Goal: Task Accomplishment & Management: Contribute content

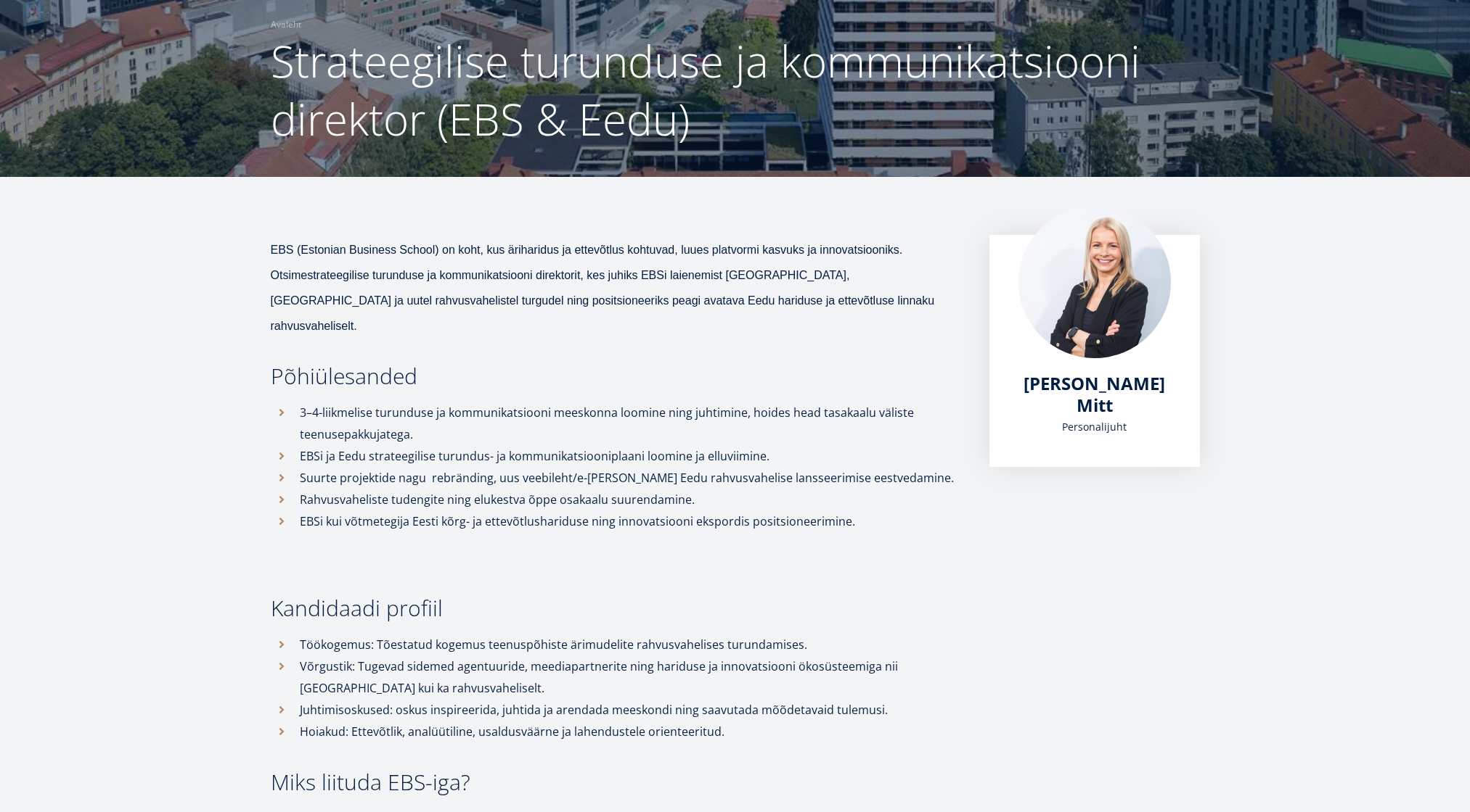
scroll to position [109, 0]
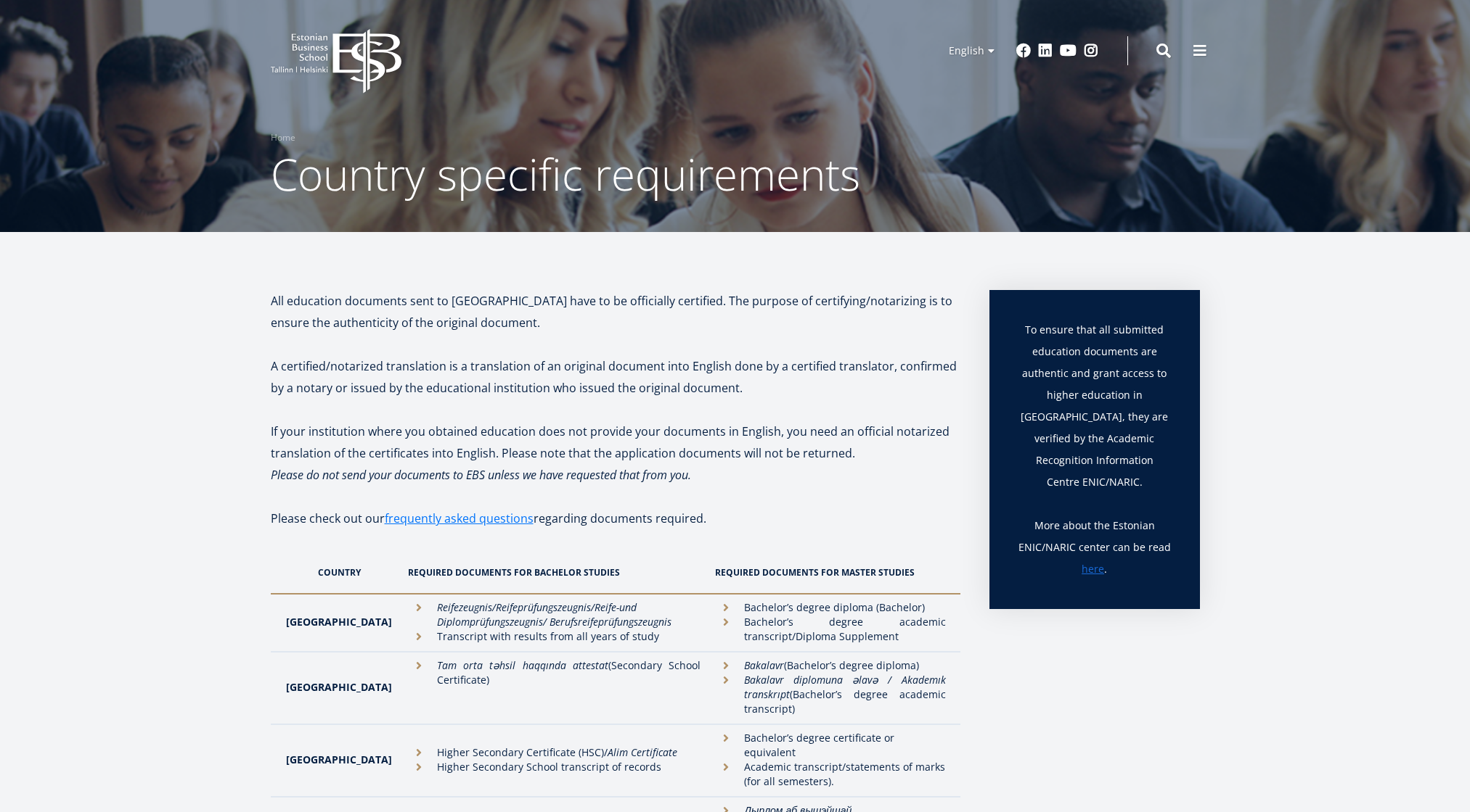
click at [294, 44] on icon "EBS Logo Created with Sketch." at bounding box center [336, 60] width 131 height 64
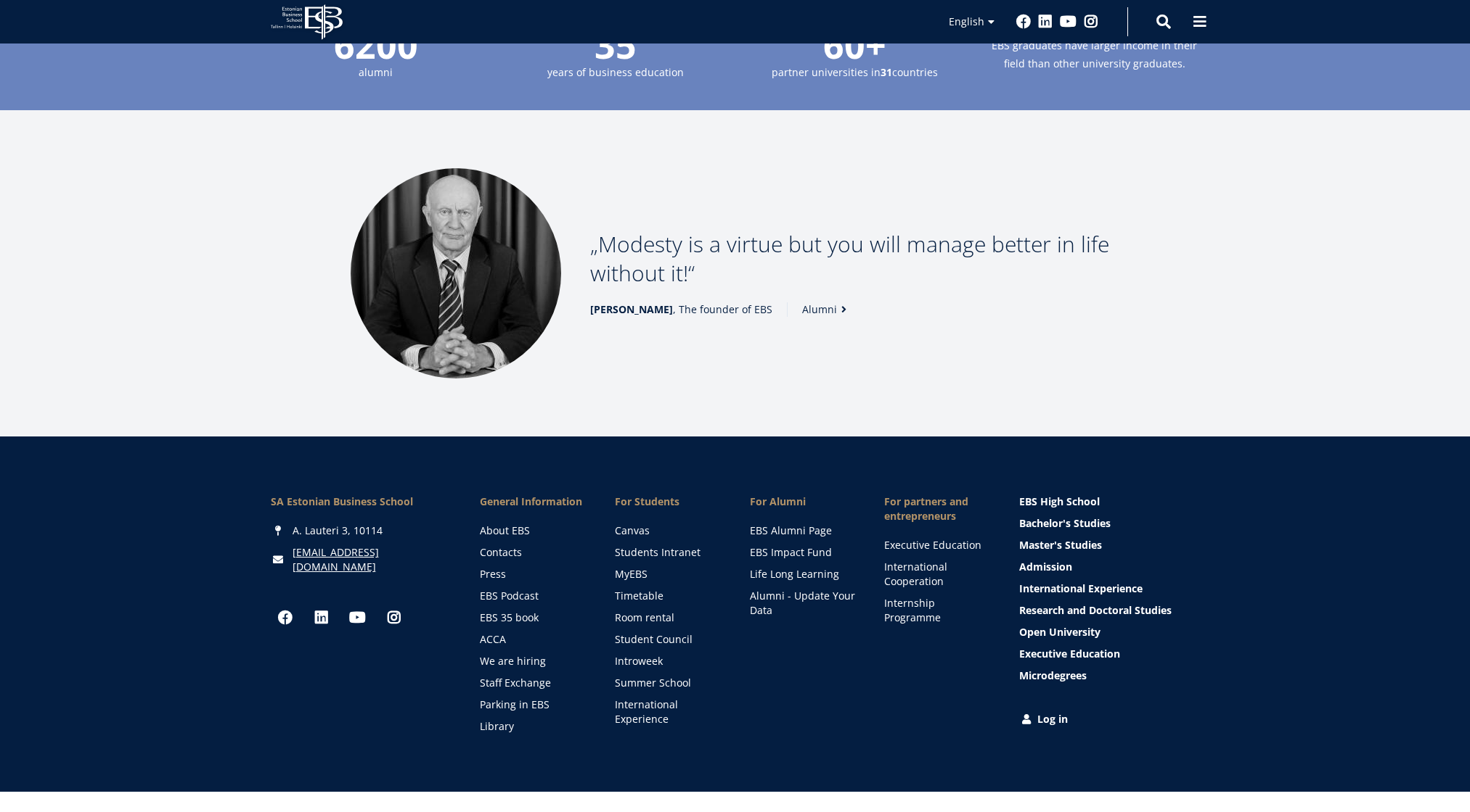
scroll to position [1888, 0]
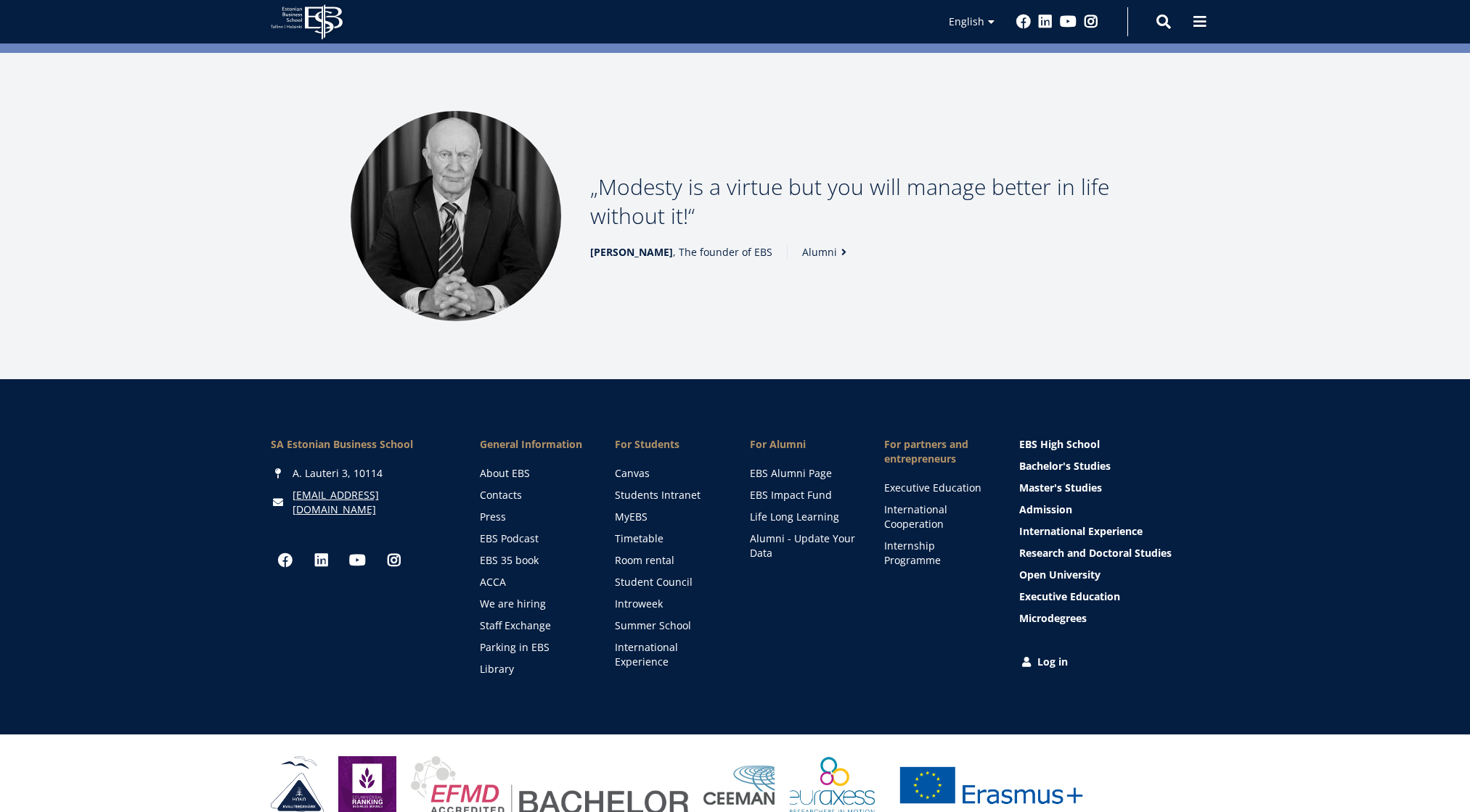
click at [308, 19] on icon "EBS Logo Created with Sketch." at bounding box center [306, 22] width 71 height 36
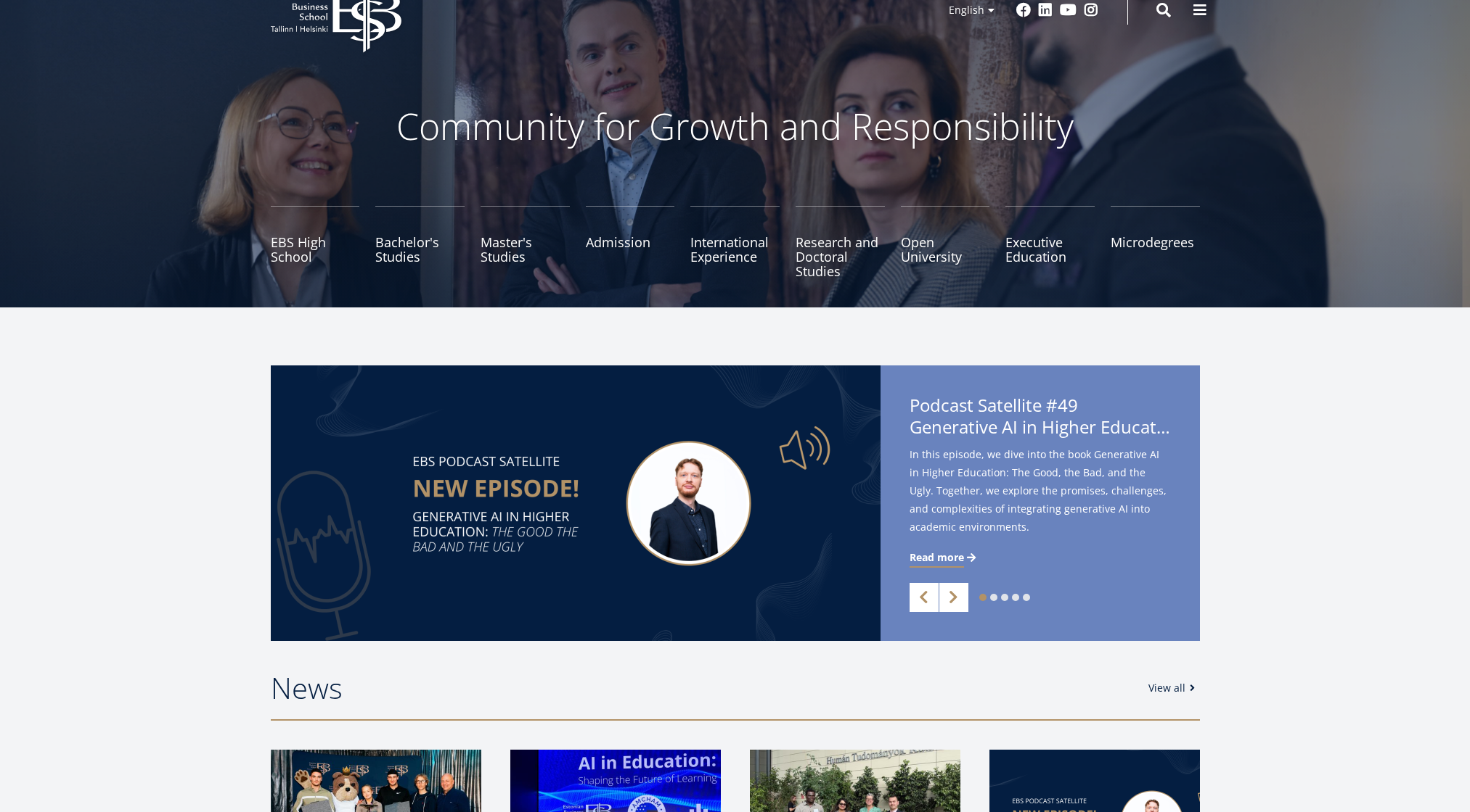
scroll to position [1888, 0]
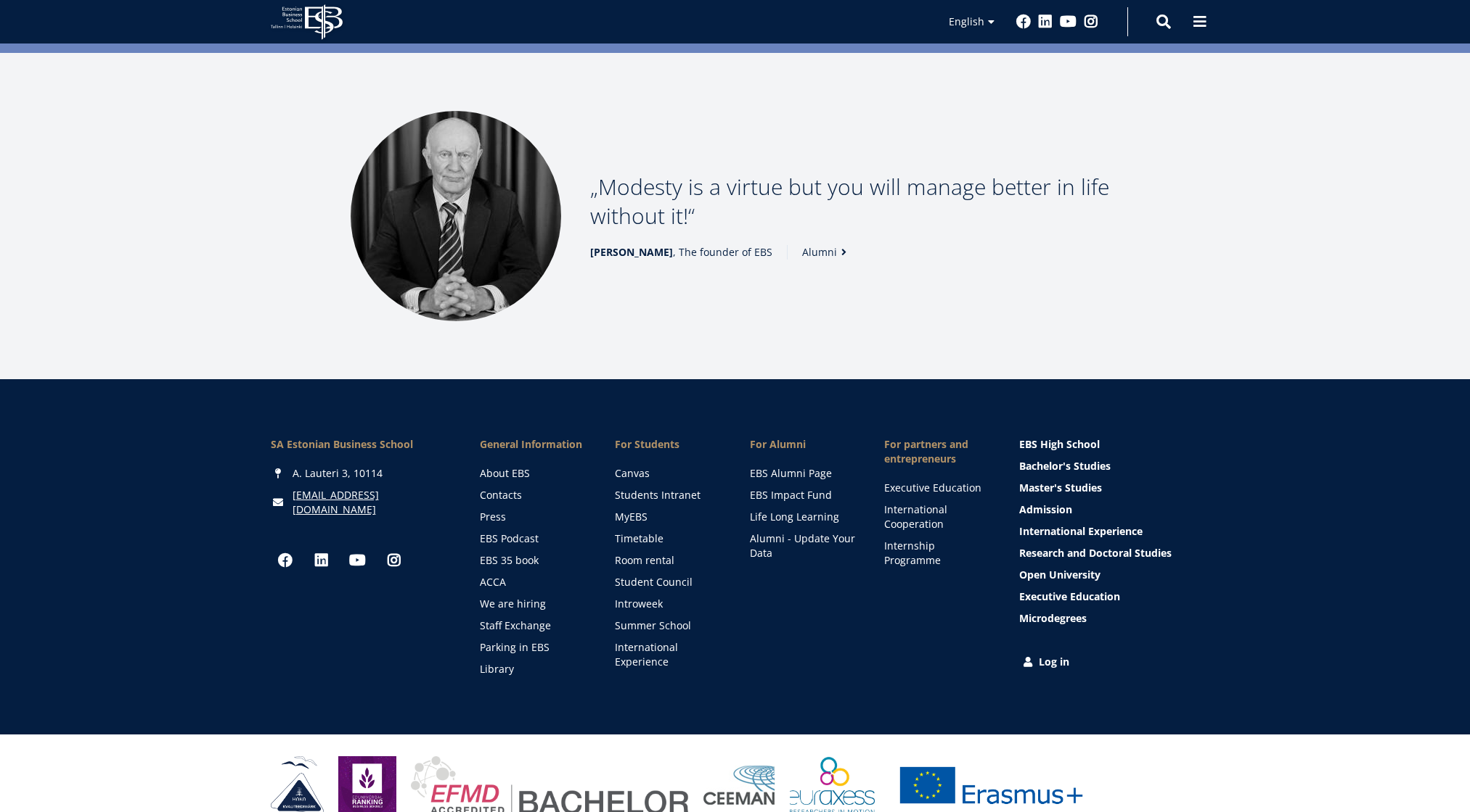
click at [1045, 655] on link "Log in" at bounding box center [1111, 662] width 181 height 15
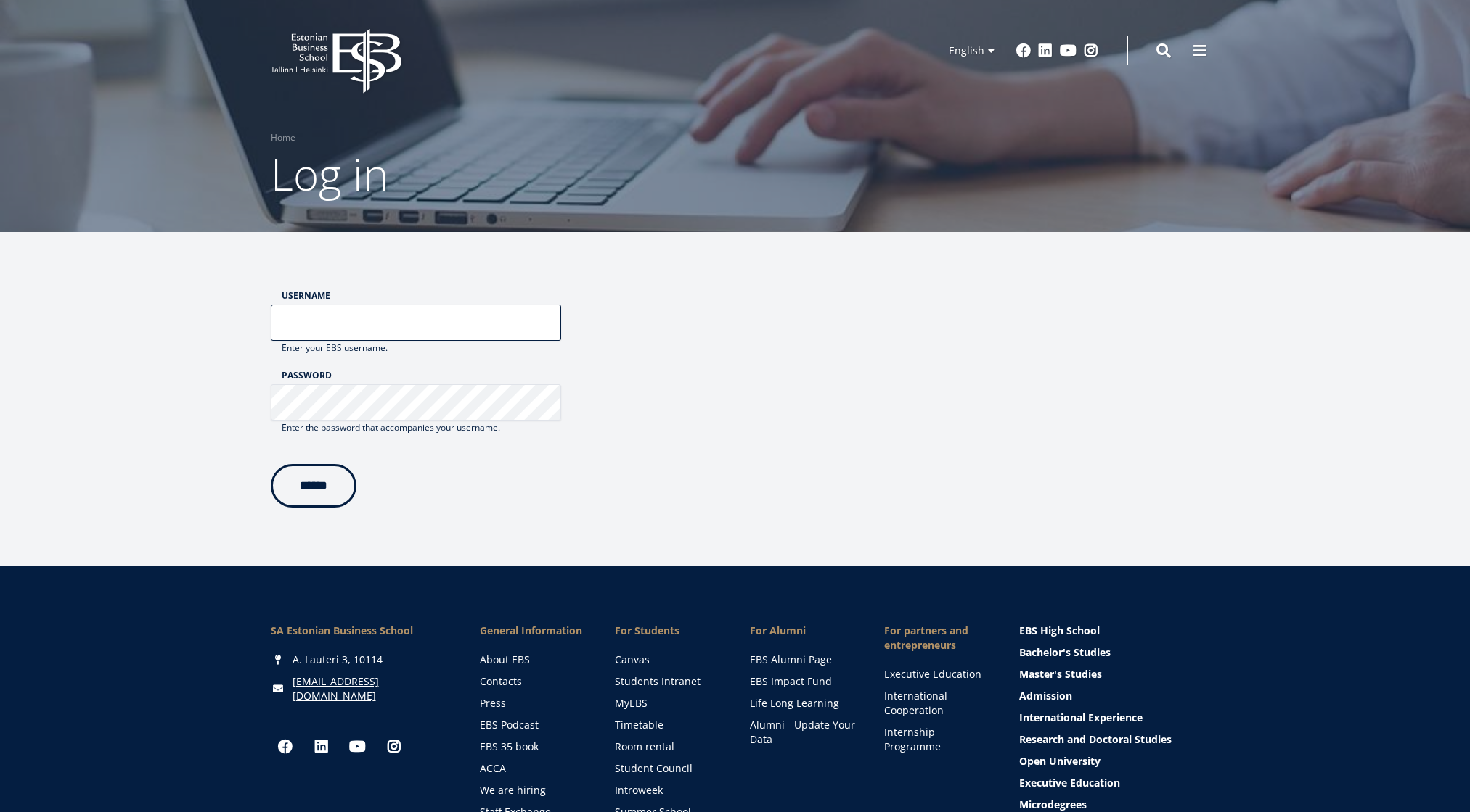
type input "**********"
click at [326, 510] on form "**********" at bounding box center [735, 399] width 1045 height 334
click at [333, 490] on input "******" at bounding box center [313, 483] width 85 height 44
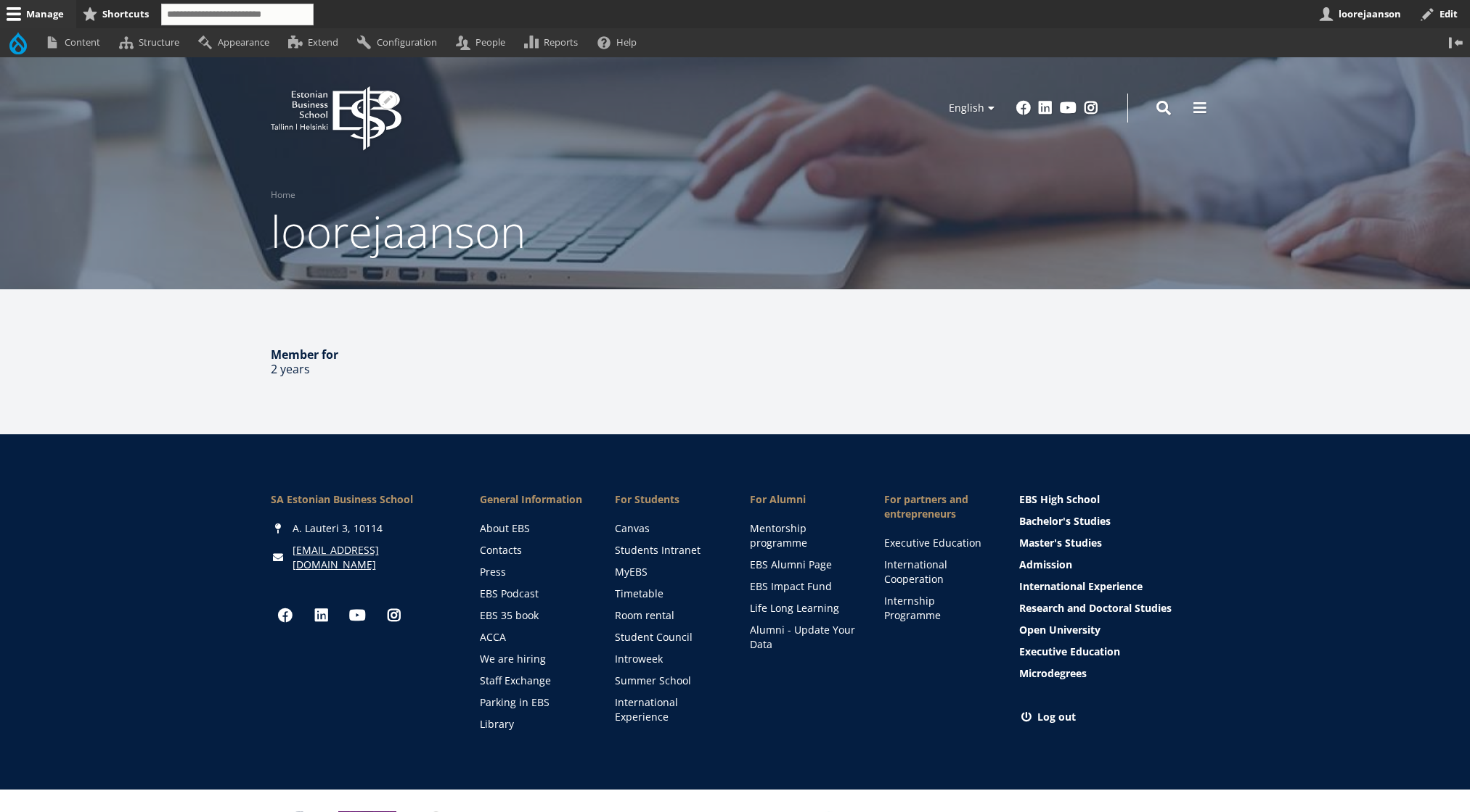
click at [354, 109] on icon at bounding box center [366, 118] width 68 height 64
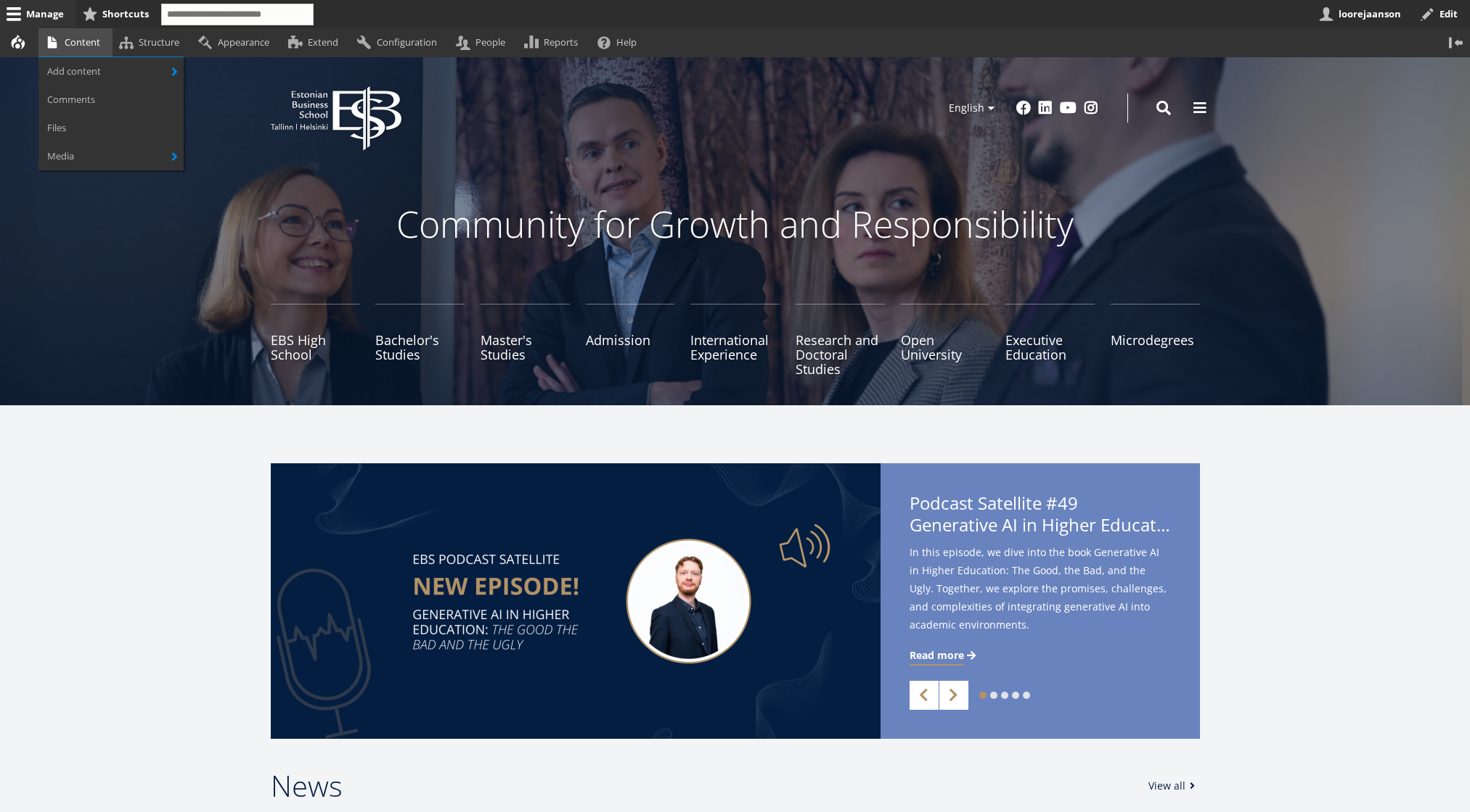
click at [73, 43] on link "Content" at bounding box center [75, 43] width 74 height 29
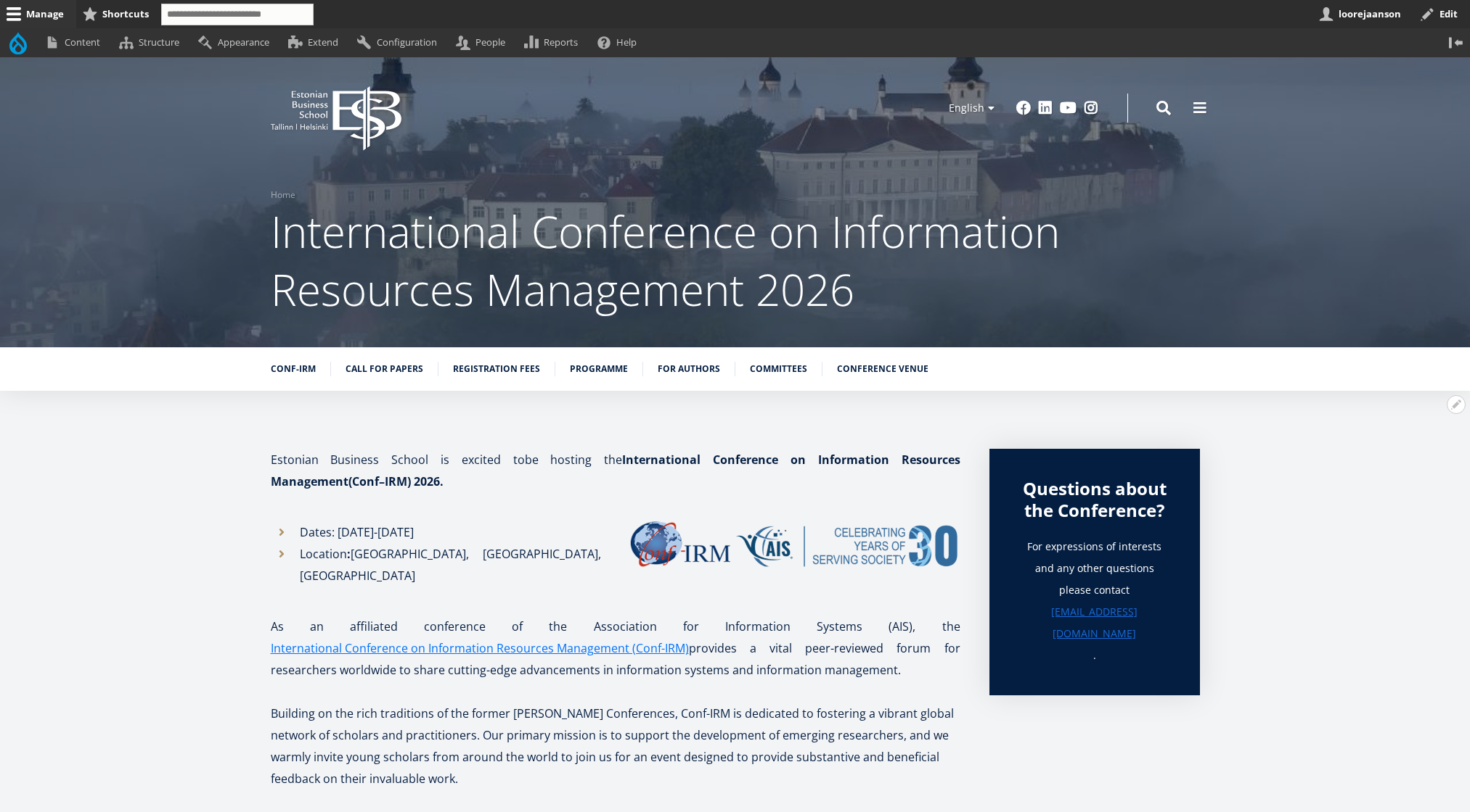
drag, startPoint x: 944, startPoint y: 604, endPoint x: 480, endPoint y: 551, distance: 467.0
click at [285, 622] on p "As an affiliated conference of the Association for Information Systems (AIS), t…" at bounding box center [615, 648] width 689 height 65
drag, startPoint x: 1451, startPoint y: 411, endPoint x: 1426, endPoint y: 447, distance: 43.8
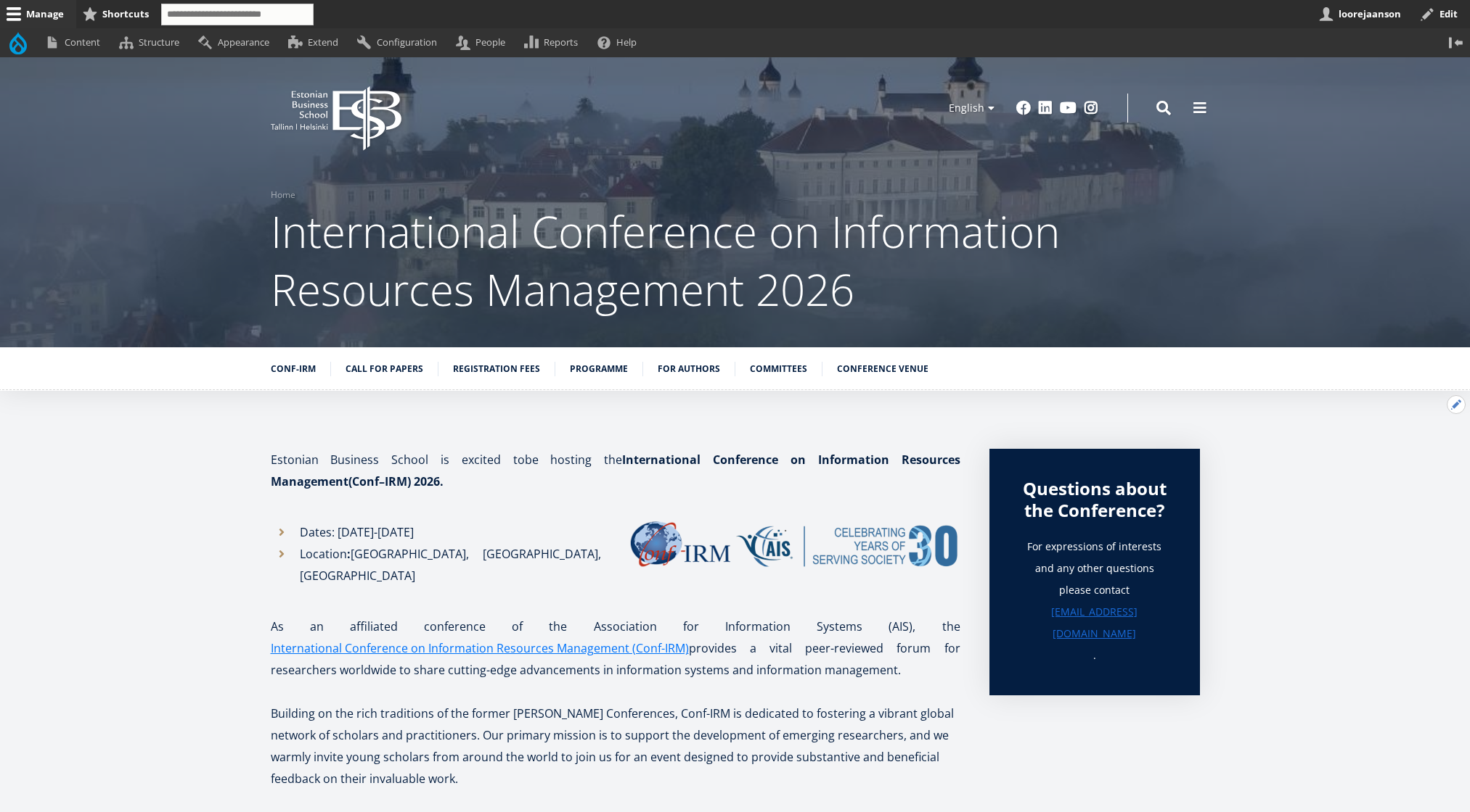
click at [1451, 411] on button "Open Important Information configuration options" at bounding box center [1455, 405] width 19 height 19
drag, startPoint x: 1413, startPoint y: 445, endPoint x: 1381, endPoint y: 424, distance: 38.3
click at [1413, 444] on link "Edit" at bounding box center [1425, 444] width 77 height 15
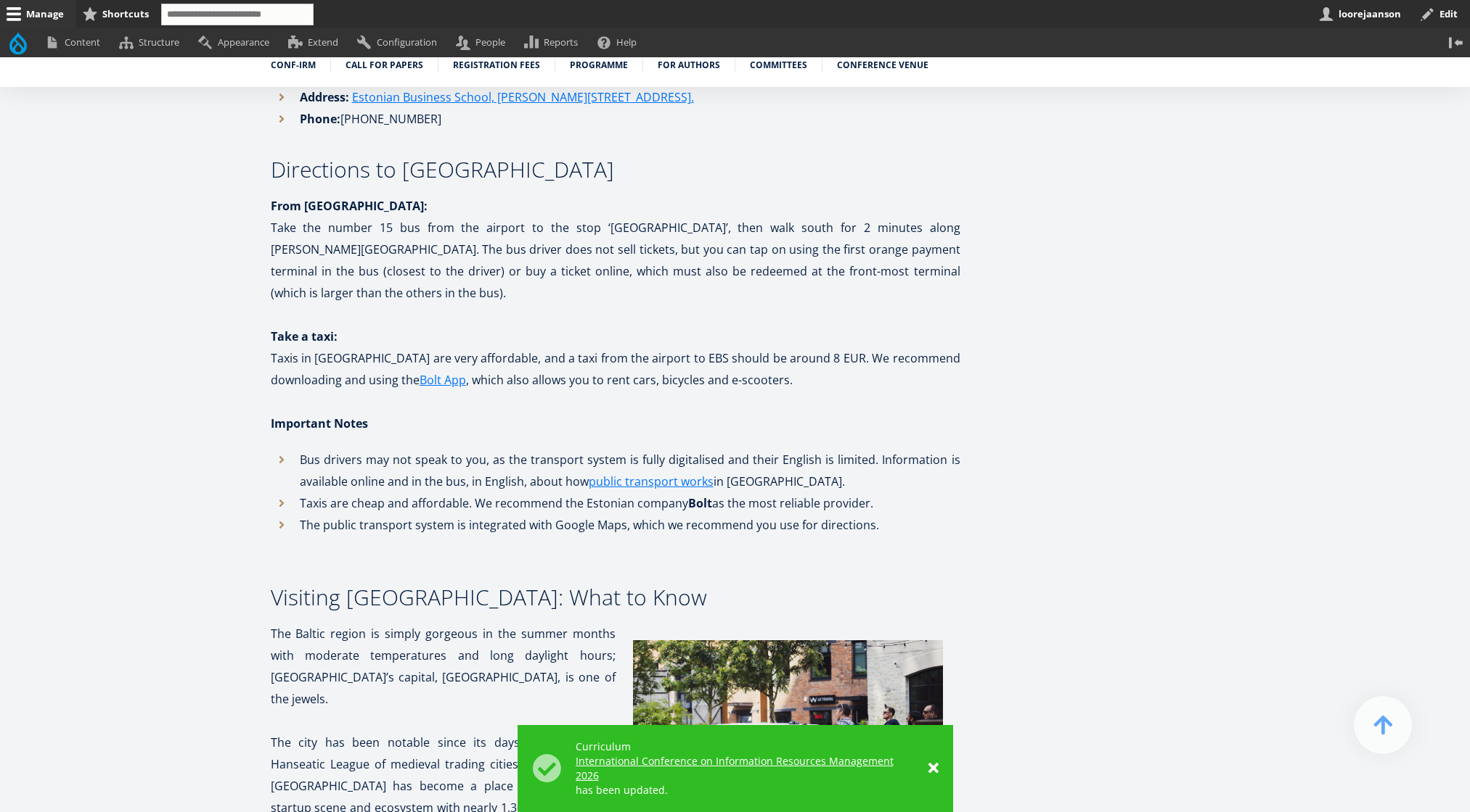
scroll to position [5497, 0]
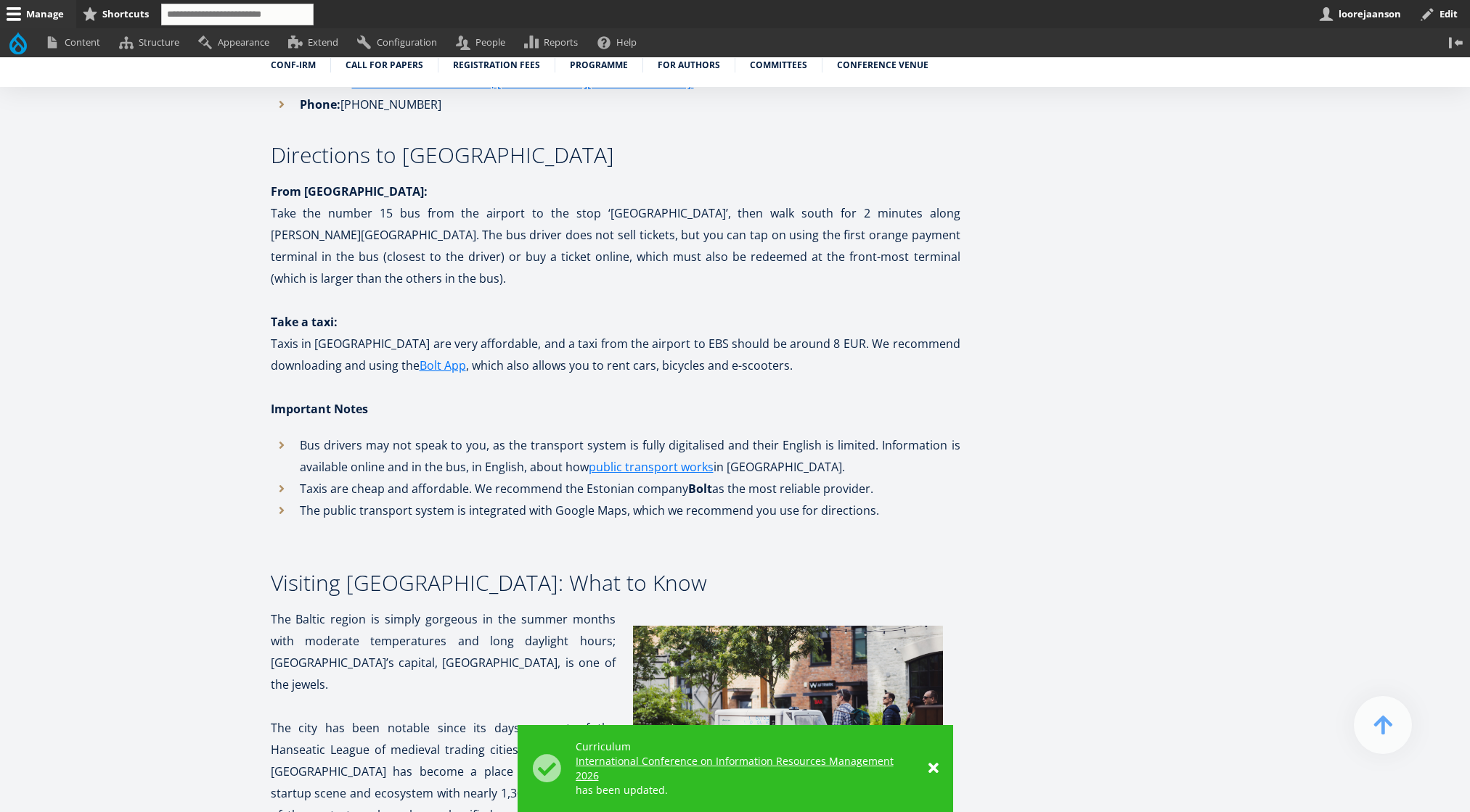
click at [606, 718] on p "The city has been notable since its days as part of the Hanseatic League of med…" at bounding box center [615, 794] width 689 height 153
click at [798, 609] on img at bounding box center [788, 730] width 345 height 242
click at [488, 718] on p "The city has been notable since its days as part of the Hanseatic League of med…" at bounding box center [615, 794] width 689 height 153
drag, startPoint x: 529, startPoint y: 535, endPoint x: 448, endPoint y: 544, distance: 81.5
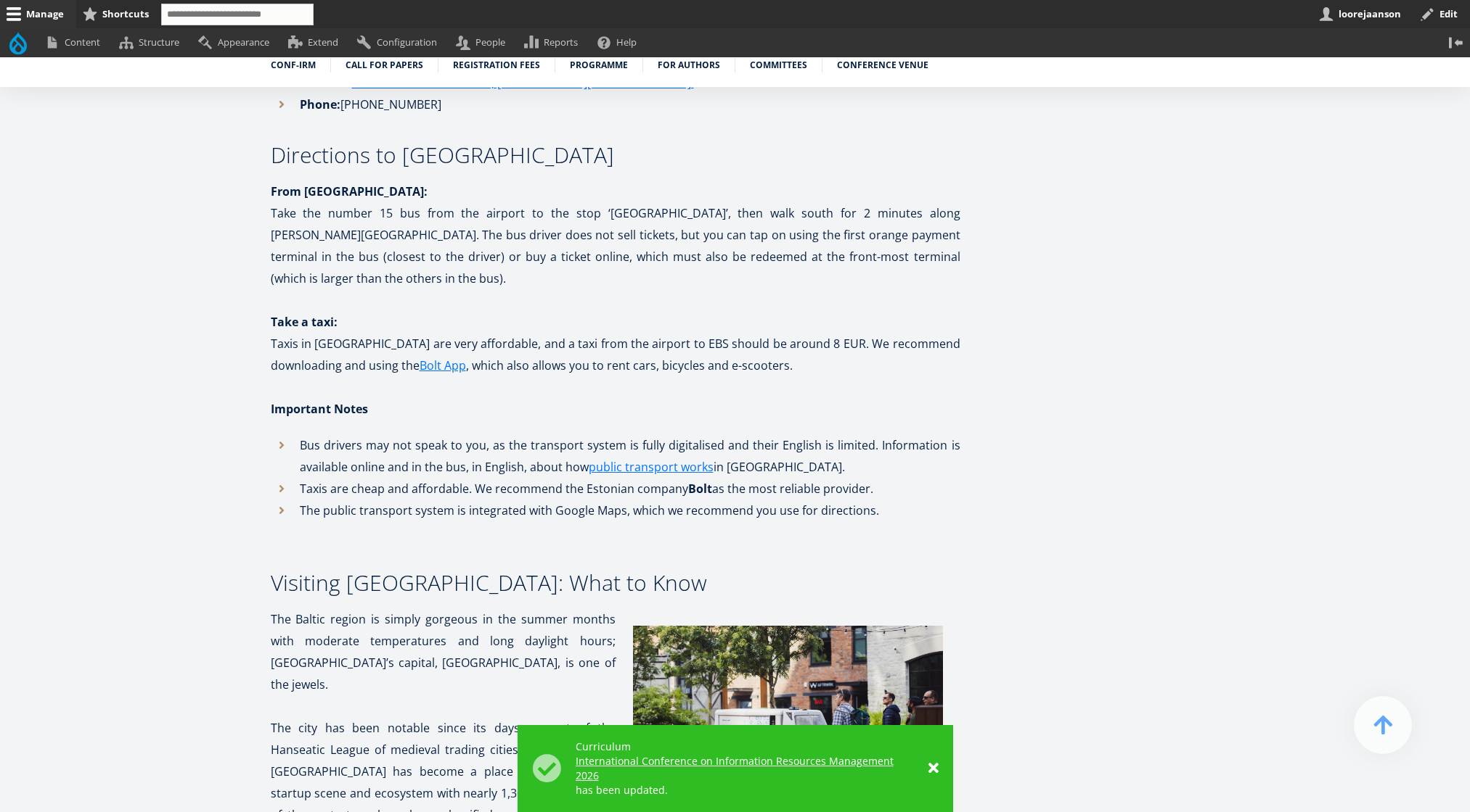
click at [448, 718] on p "The city has been notable since its days as part of the Hanseatic League of med…" at bounding box center [615, 794] width 689 height 153
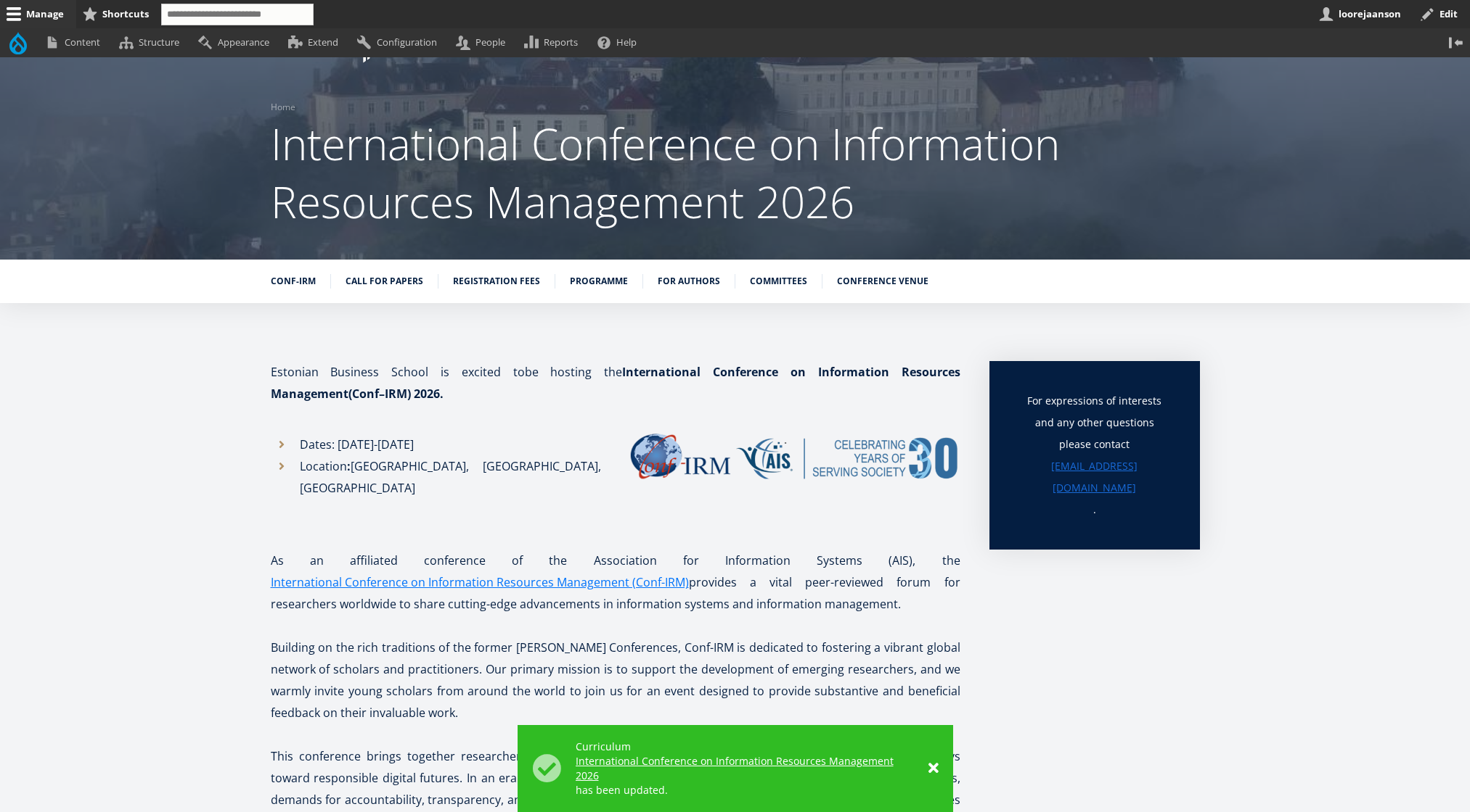
scroll to position [0, 0]
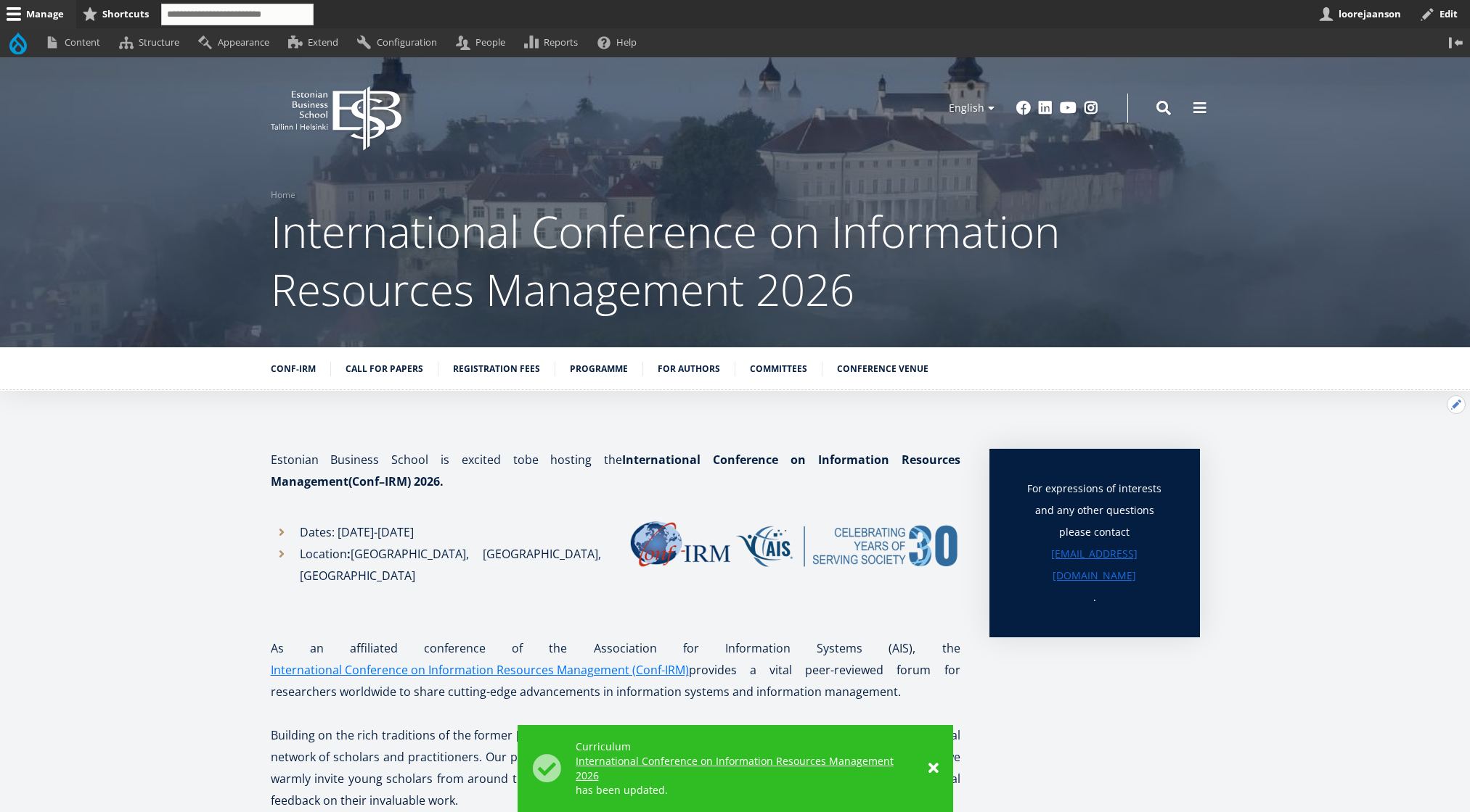
click at [1453, 405] on button "Open Important Information configuration options" at bounding box center [1455, 405] width 19 height 19
click at [1396, 442] on link "Edit" at bounding box center [1425, 444] width 77 height 15
click at [358, 106] on icon "EBS Logo Created with Sketch." at bounding box center [336, 118] width 131 height 64
